Goal: Task Accomplishment & Management: Manage account settings

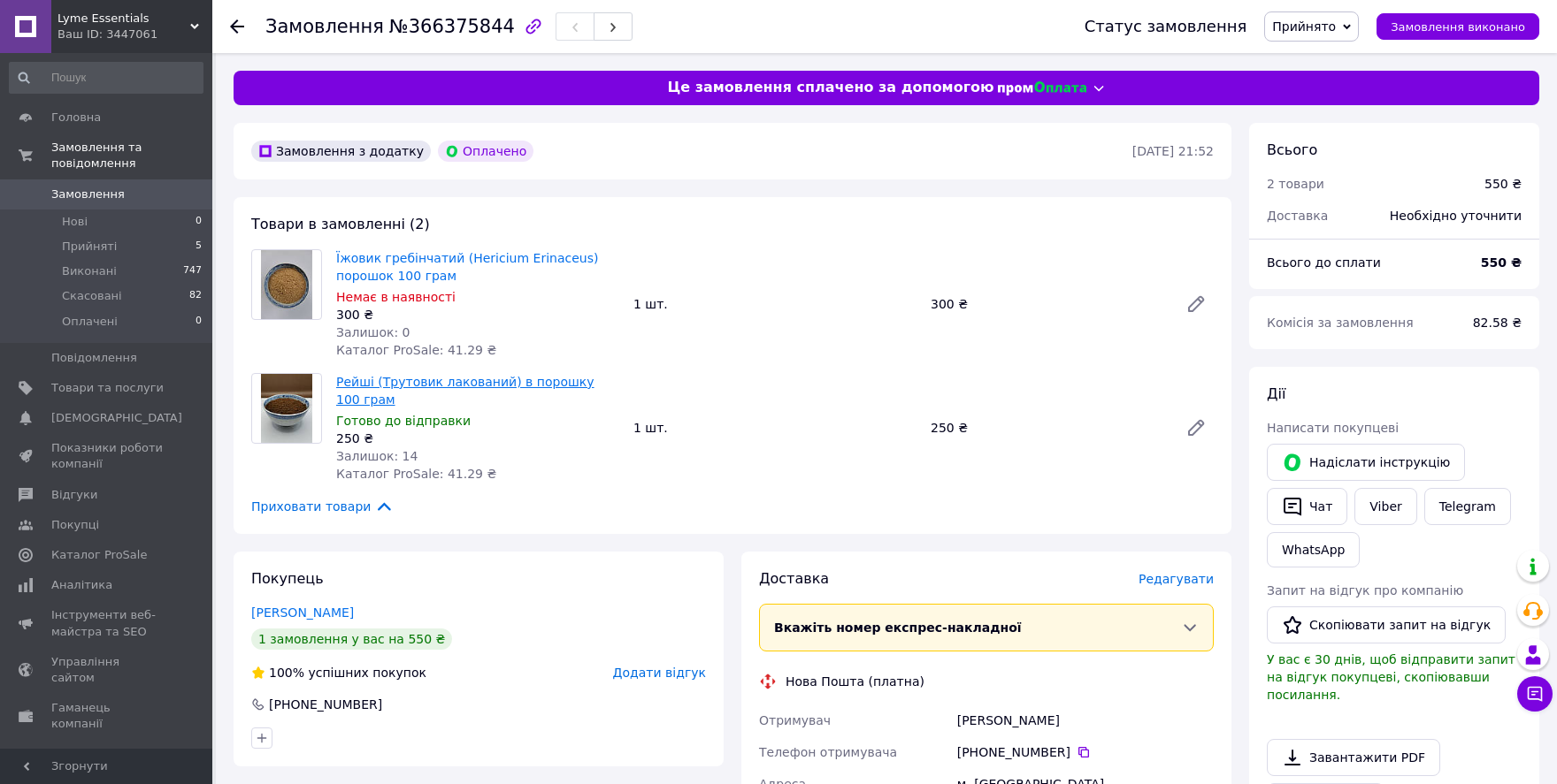
click at [457, 382] on link "Рейші (Трутовик лакований) в порошку 100 грам" at bounding box center [465, 391] width 259 height 32
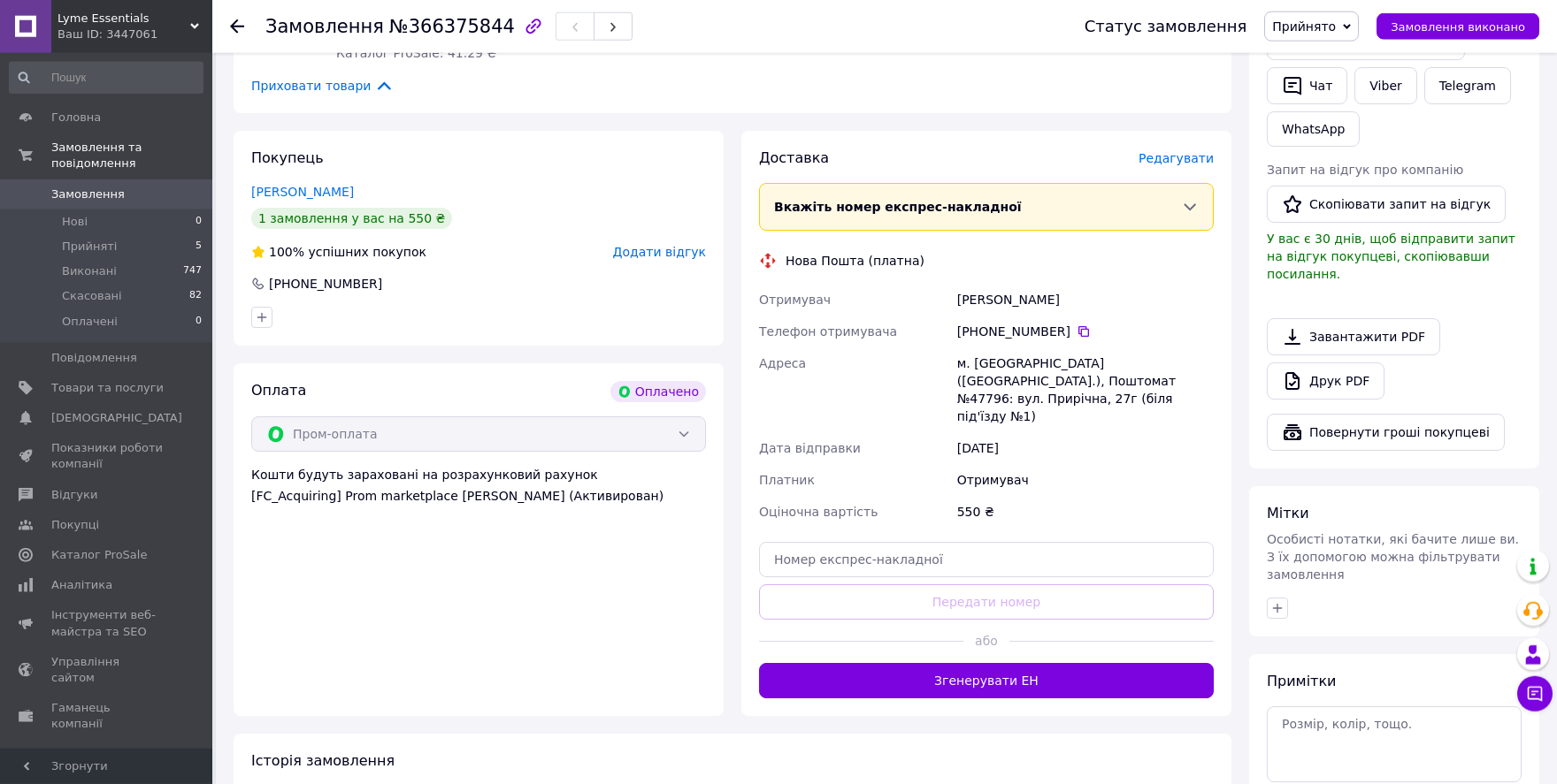
scroll to position [428, 0]
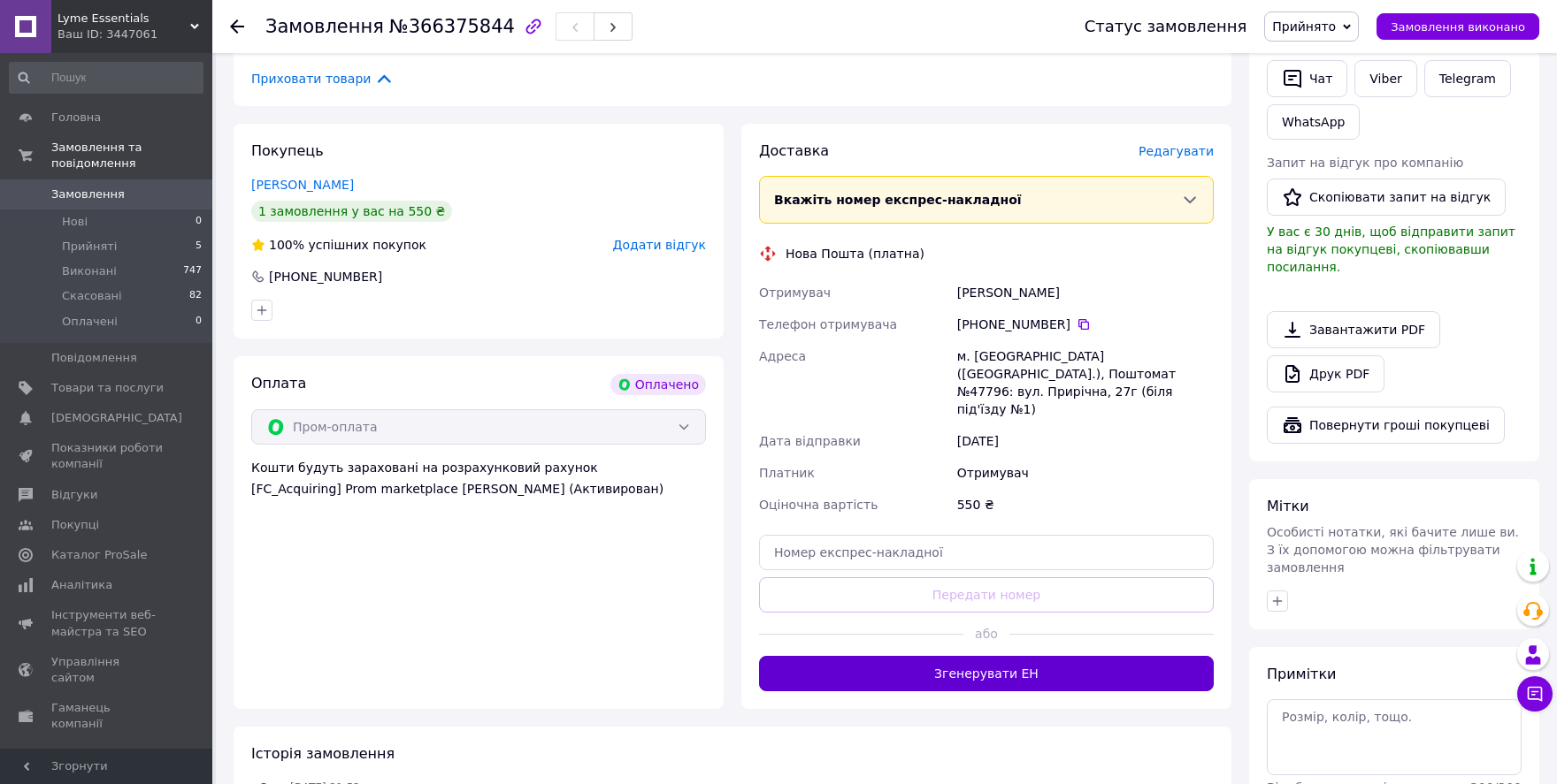
click at [949, 656] on button "Згенерувати ЕН" at bounding box center [986, 674] width 455 height 36
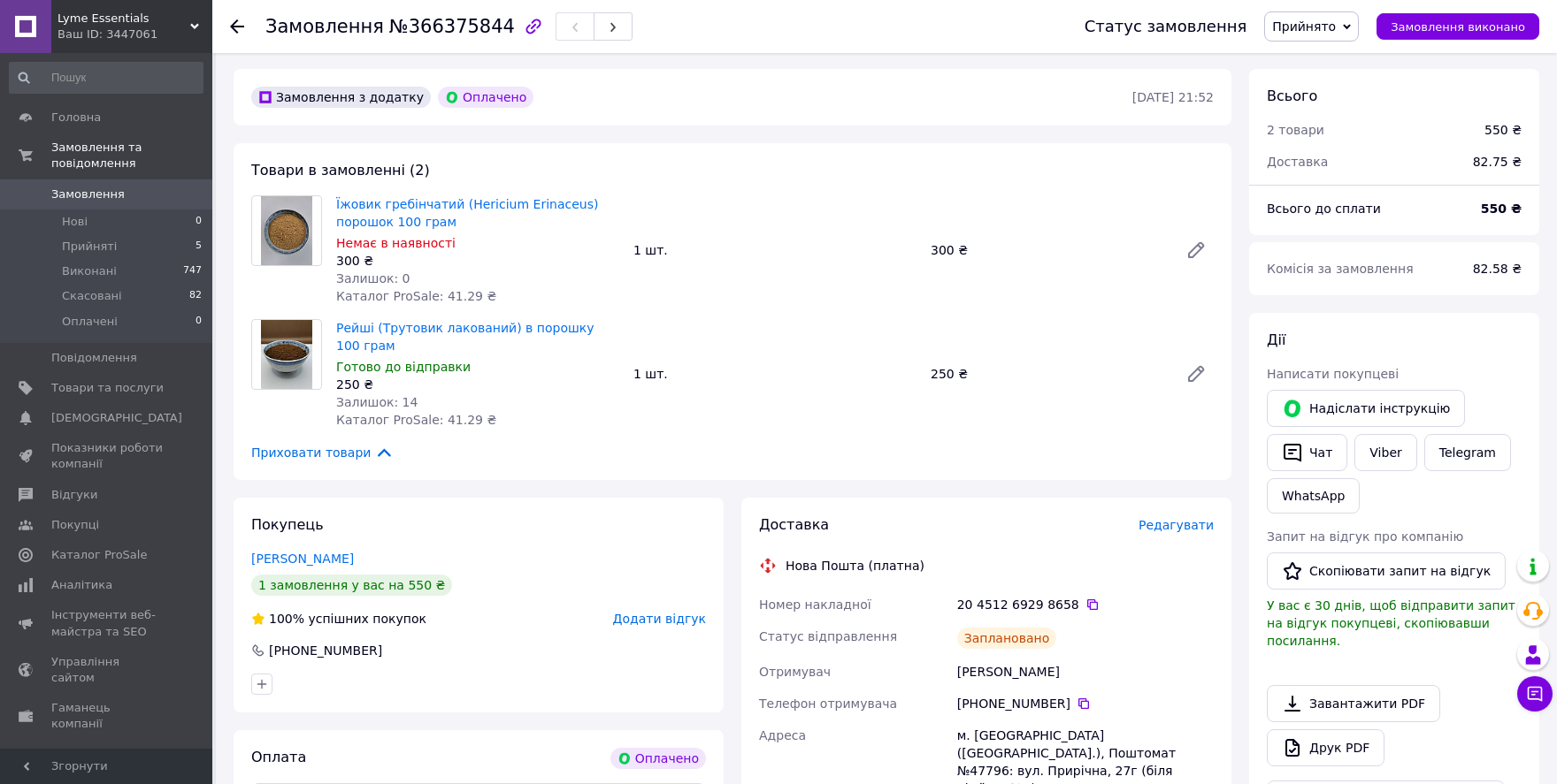
scroll to position [107, 0]
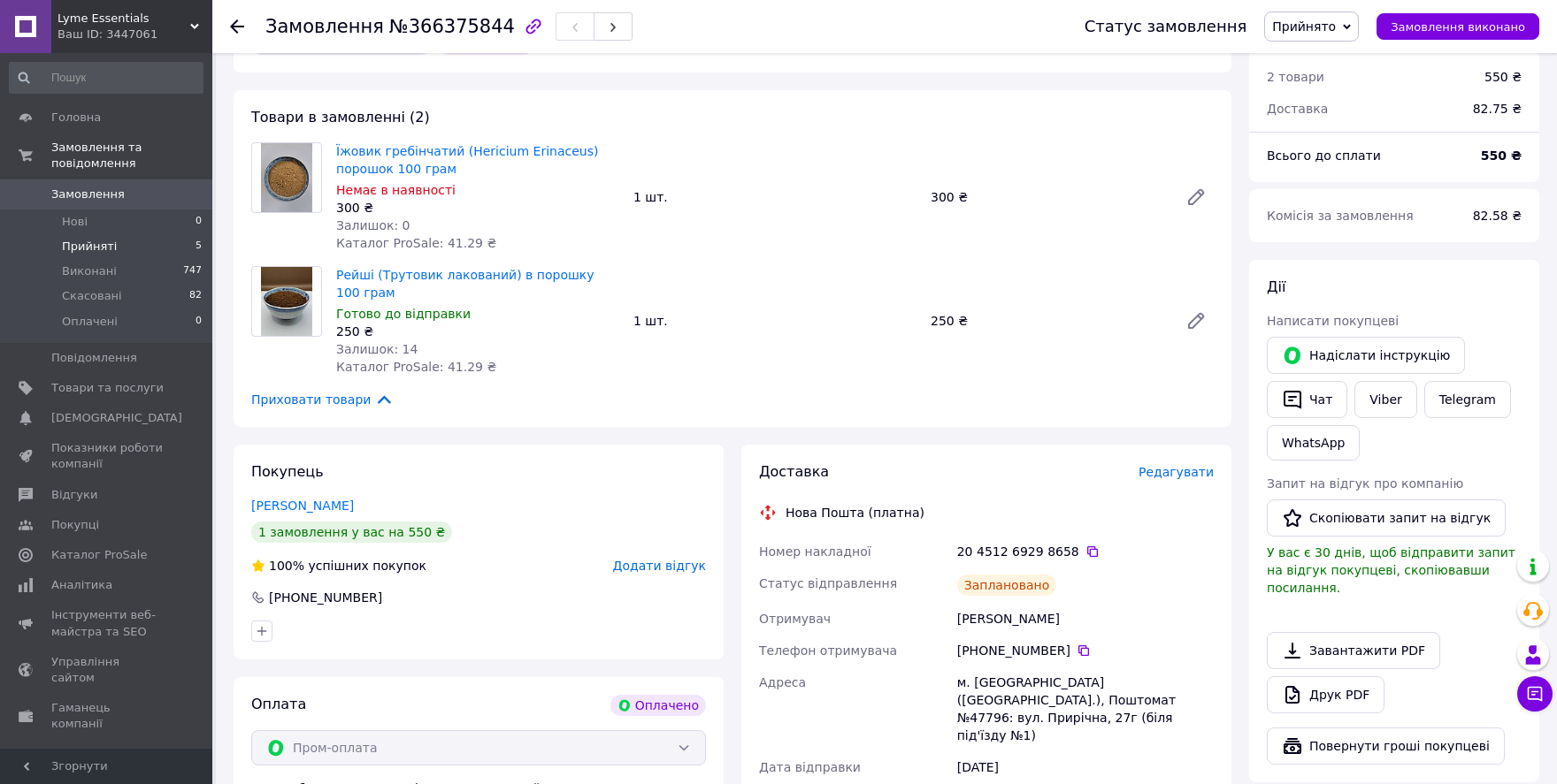
click at [101, 247] on span "Прийняті" at bounding box center [89, 246] width 54 height 16
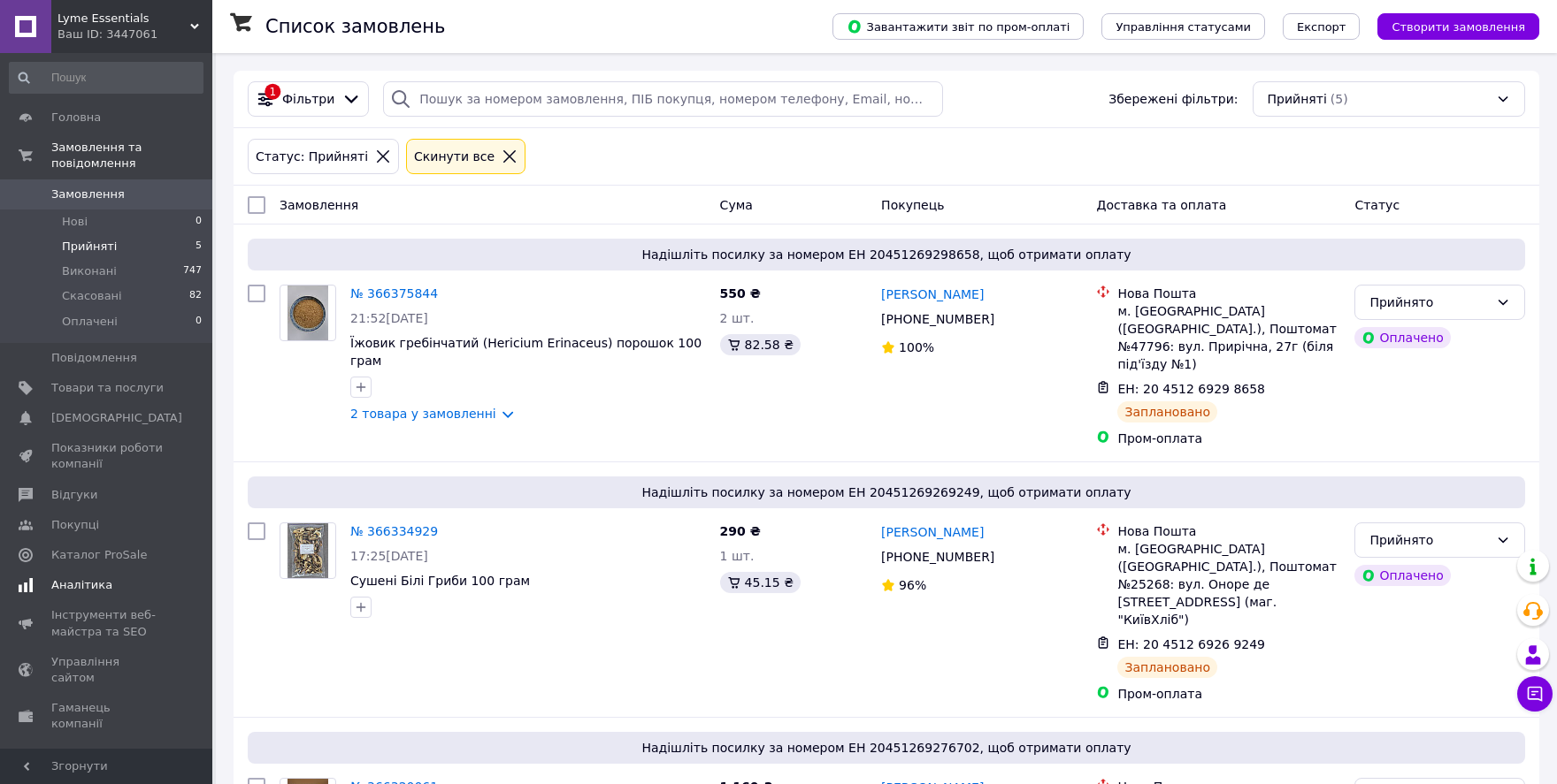
click at [103, 583] on span "Аналітика" at bounding box center [82, 585] width 61 height 16
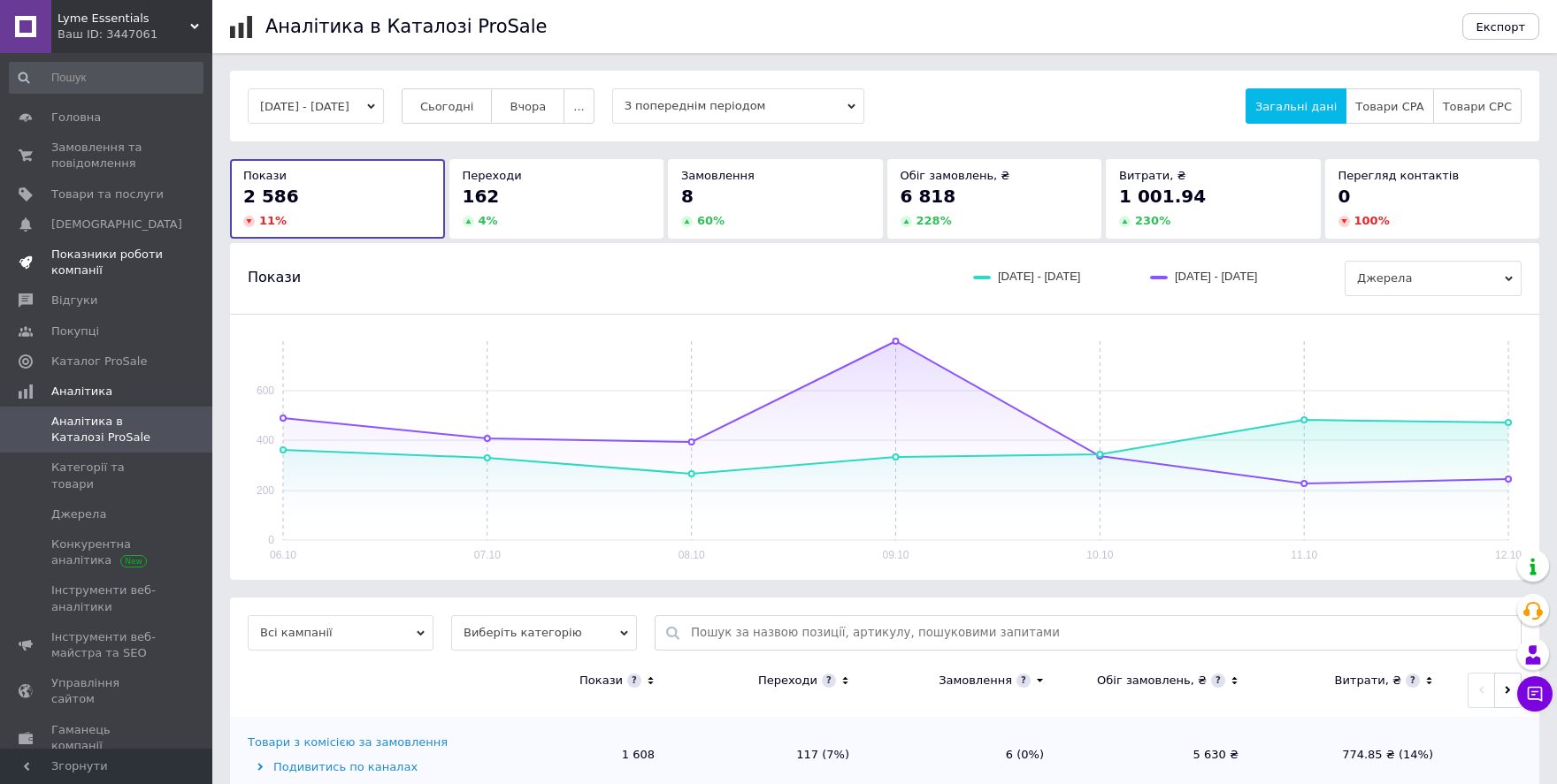
click at [71, 261] on span "Показники роботи компанії" at bounding box center [107, 262] width 112 height 32
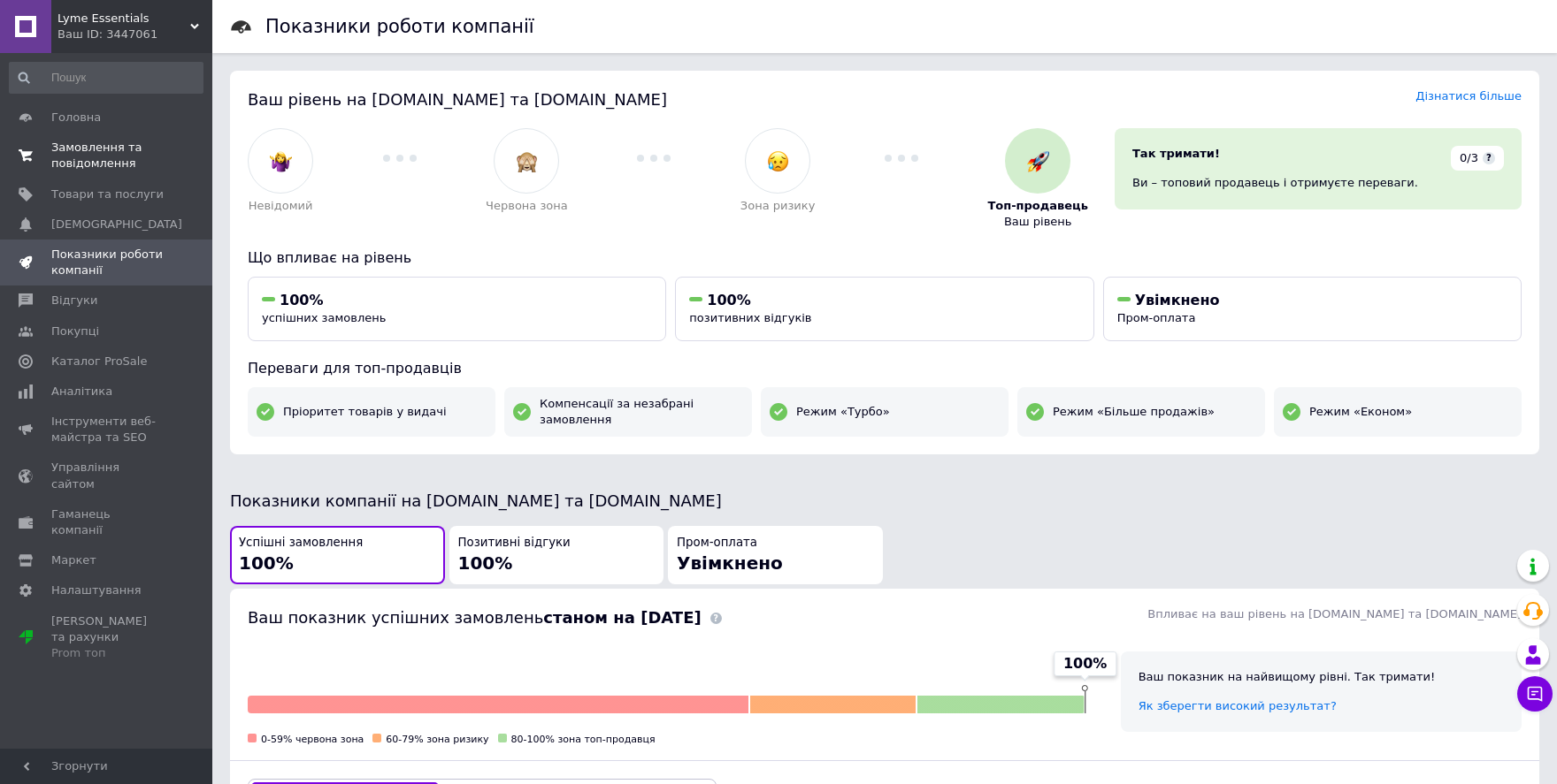
click at [70, 154] on span "Замовлення та повідомлення" at bounding box center [107, 155] width 112 height 32
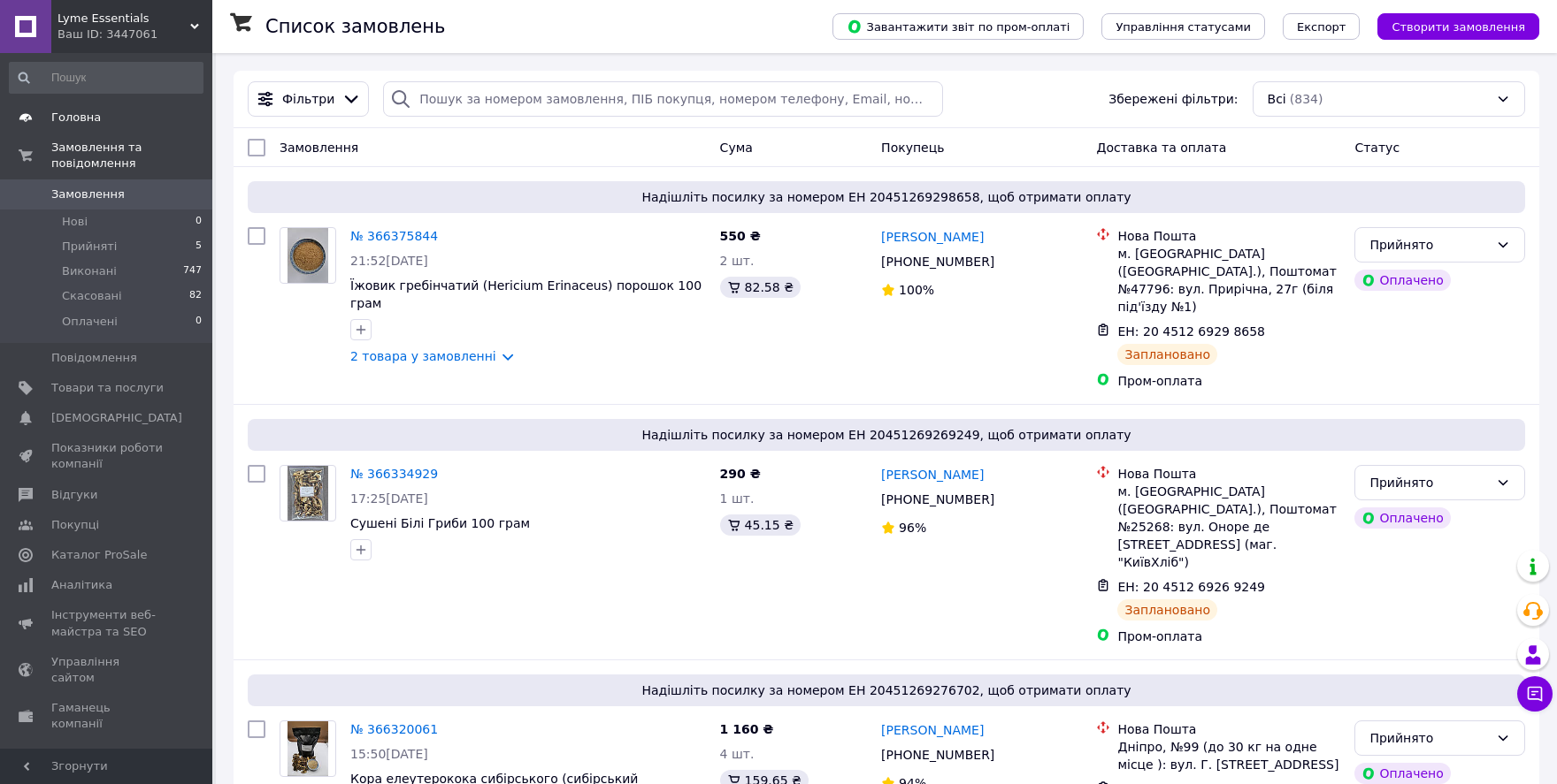
click at [63, 115] on span "Головна" at bounding box center [76, 118] width 50 height 16
